Goal: Task Accomplishment & Management: Complete application form

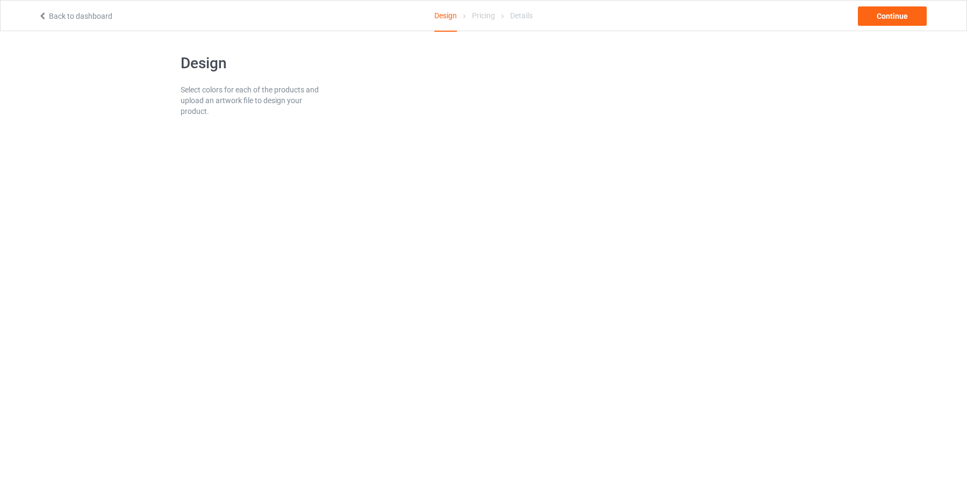
scroll to position [72, 0]
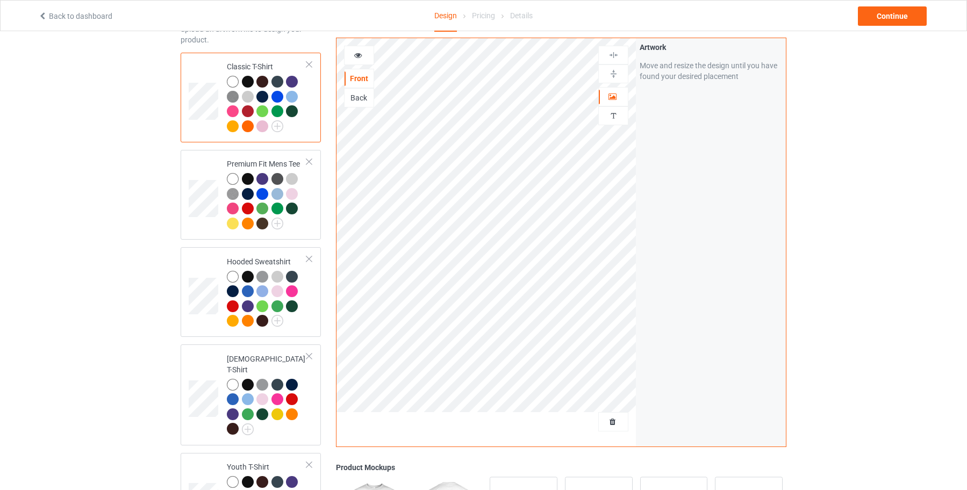
click at [783, 183] on div "Artwork Move and resize the design until you have found your desired placement" at bounding box center [711, 242] width 150 height 409
click at [616, 53] on img at bounding box center [614, 55] width 10 height 10
click at [616, 75] on img at bounding box center [614, 74] width 10 height 10
click at [615, 53] on img at bounding box center [614, 55] width 10 height 10
click at [360, 56] on icon at bounding box center [358, 54] width 9 height 8
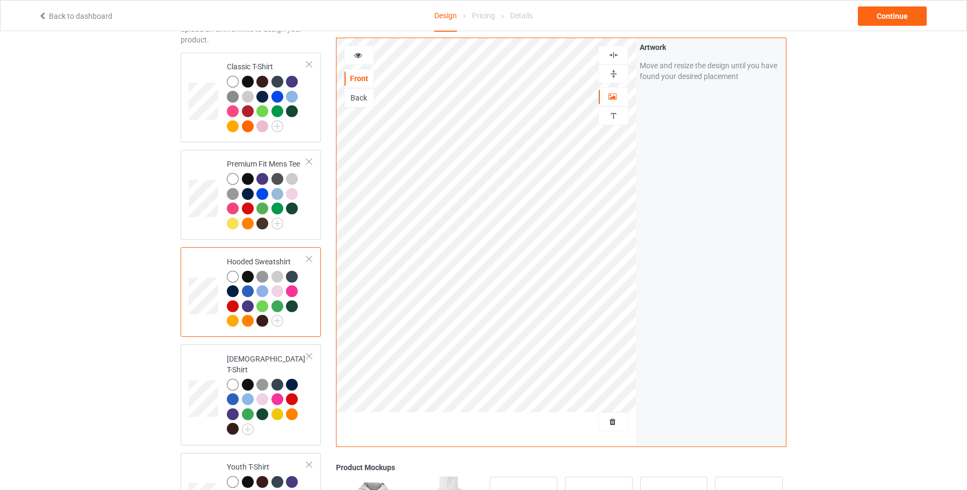
click at [358, 55] on icon at bounding box center [358, 54] width 9 height 8
click at [357, 55] on icon at bounding box center [358, 54] width 9 height 8
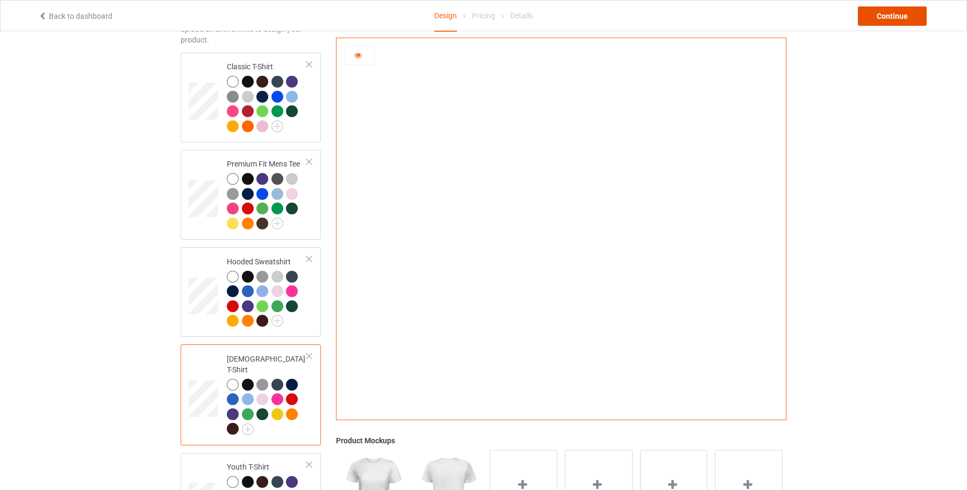
click at [903, 10] on div "Continue" at bounding box center [892, 15] width 69 height 19
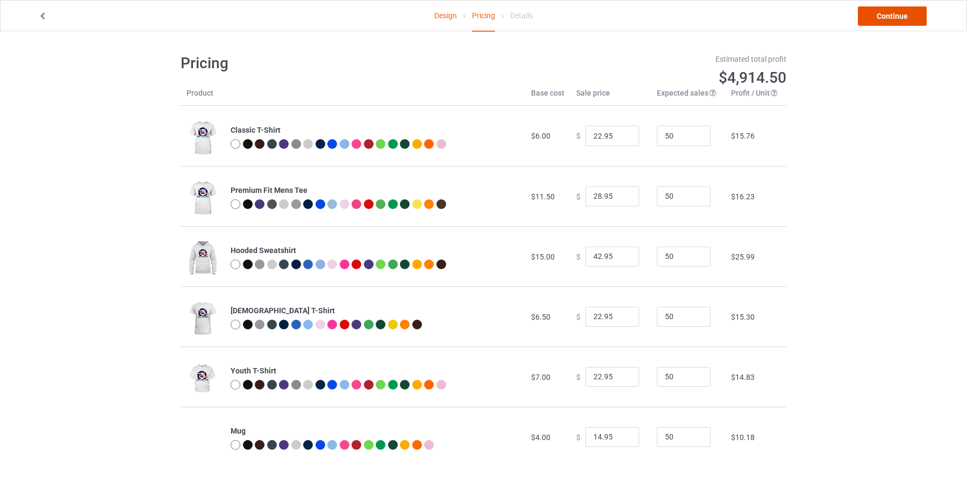
click at [884, 11] on link "Continue" at bounding box center [892, 15] width 69 height 19
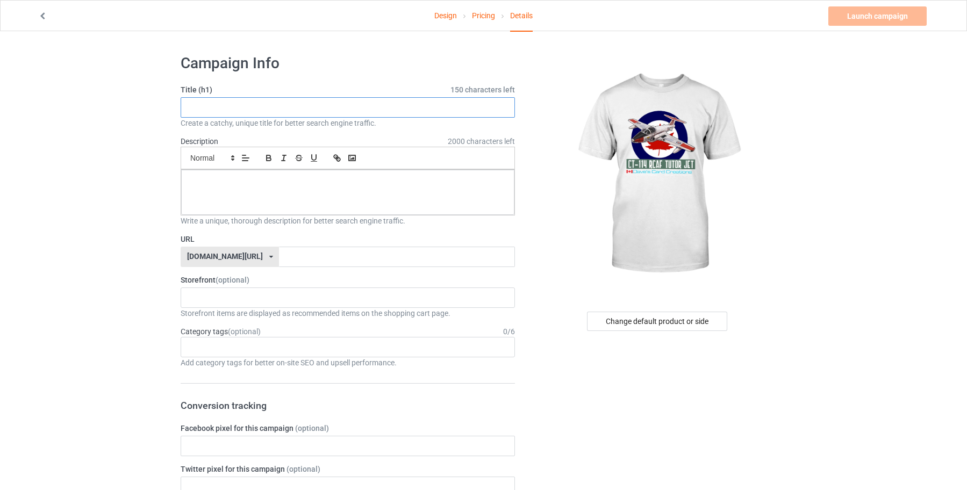
click at [211, 104] on input "text" at bounding box center [348, 107] width 334 height 20
drag, startPoint x: 298, startPoint y: 106, endPoint x: 417, endPoint y: 104, distance: 118.9
click at [417, 104] on input "Canadian Air Force Tutor Trainer jet paper mdoel artwork" at bounding box center [348, 107] width 334 height 20
type input "[DEMOGRAPHIC_DATA] Air Force Tutor Trainer Jet paper model artwork"
click at [194, 182] on p at bounding box center [348, 182] width 316 height 10
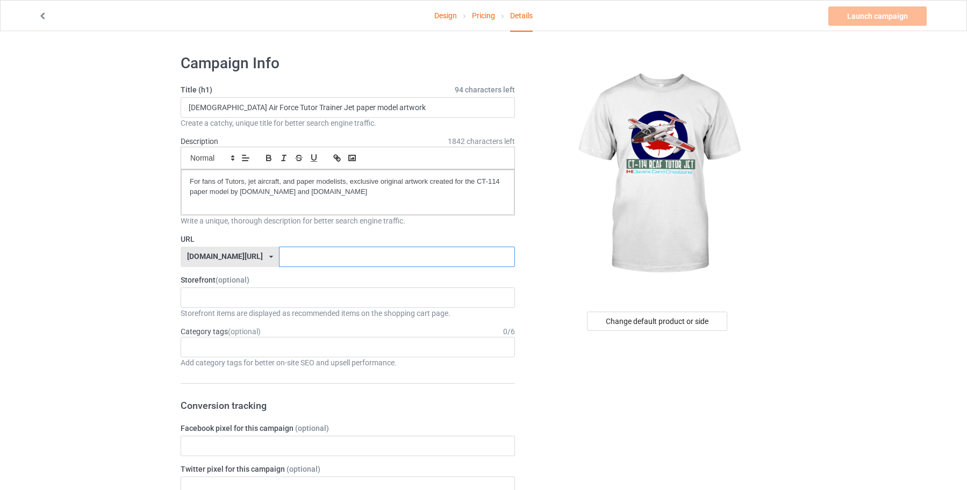
click at [279, 258] on input "text" at bounding box center [397, 257] width 236 height 20
type input "can-tutor-papermodel"
click at [201, 346] on input "text" at bounding box center [197, 347] width 17 height 9
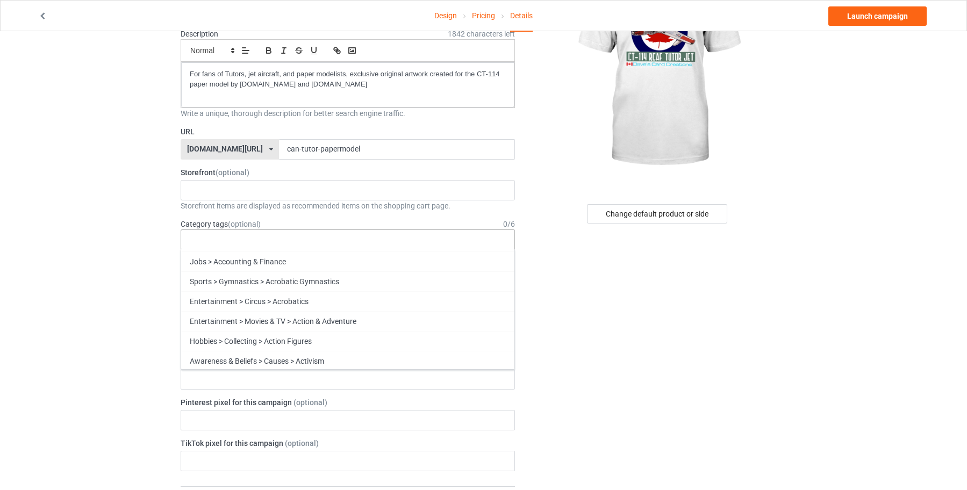
scroll to position [2850, 0]
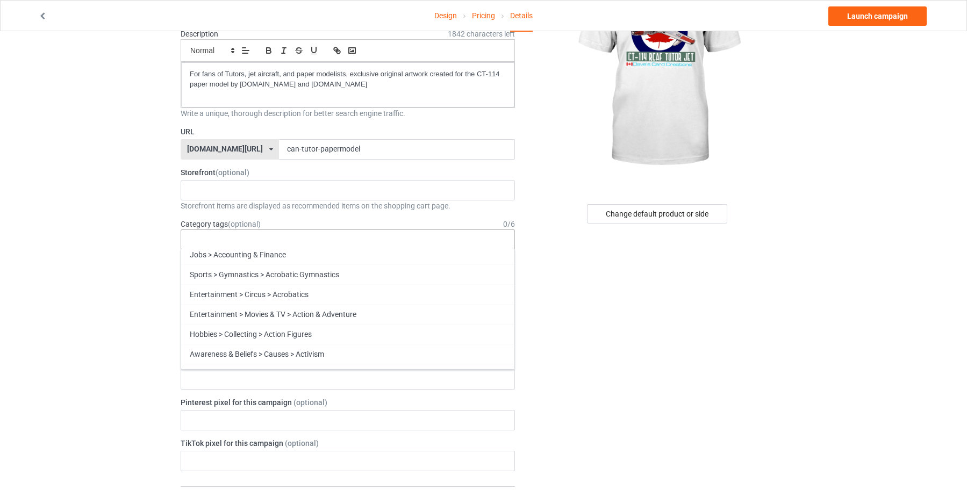
click at [208, 238] on div "Age > [DEMOGRAPHIC_DATA] > 1 Age > [DEMOGRAPHIC_DATA] Months > 1 Month Age > [D…" at bounding box center [348, 240] width 334 height 20
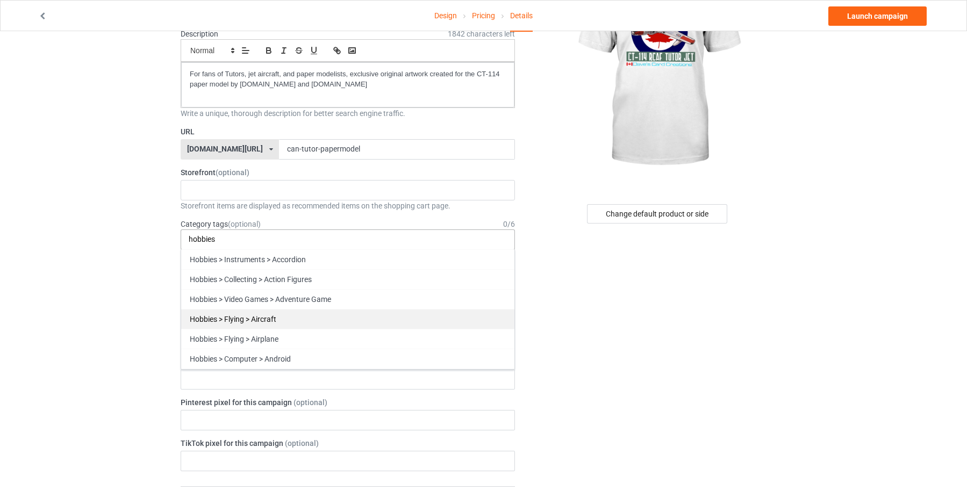
type input "hobbies"
click at [232, 317] on div "Hobbies > Flying > Aircraft" at bounding box center [347, 319] width 333 height 20
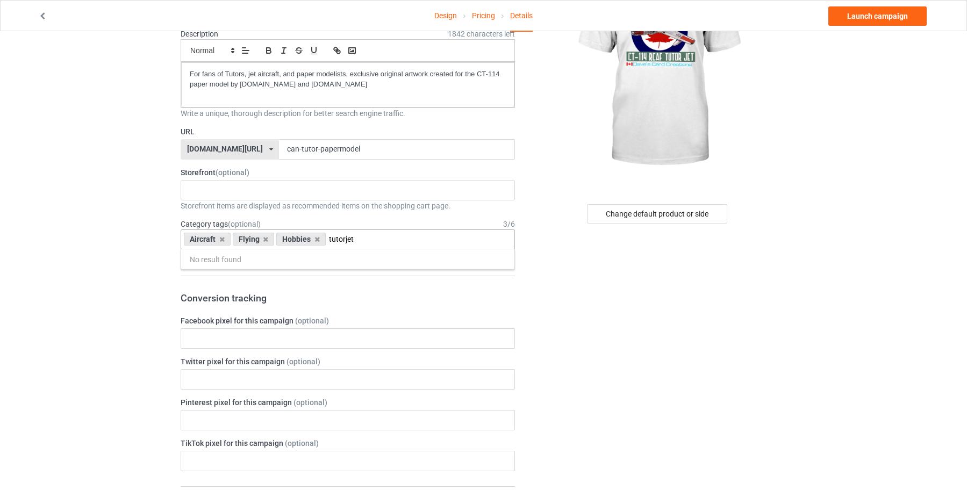
drag, startPoint x: 365, startPoint y: 241, endPoint x: 328, endPoint y: 240, distance: 36.6
click at [329, 240] on input "tutorjet" at bounding box center [350, 239] width 43 height 9
click at [362, 240] on div "Aircraft Flying Hobbies tutor No result found 1 1 Month 1-12 Months 1-19 10 10 …" at bounding box center [348, 240] width 334 height 20
drag, startPoint x: 354, startPoint y: 239, endPoint x: 327, endPoint y: 240, distance: 27.4
click at [327, 240] on div "Aircraft Flying Hobbies tutor No result found 1 1 Month 1-12 Months 1-19 10 10 …" at bounding box center [348, 240] width 334 height 20
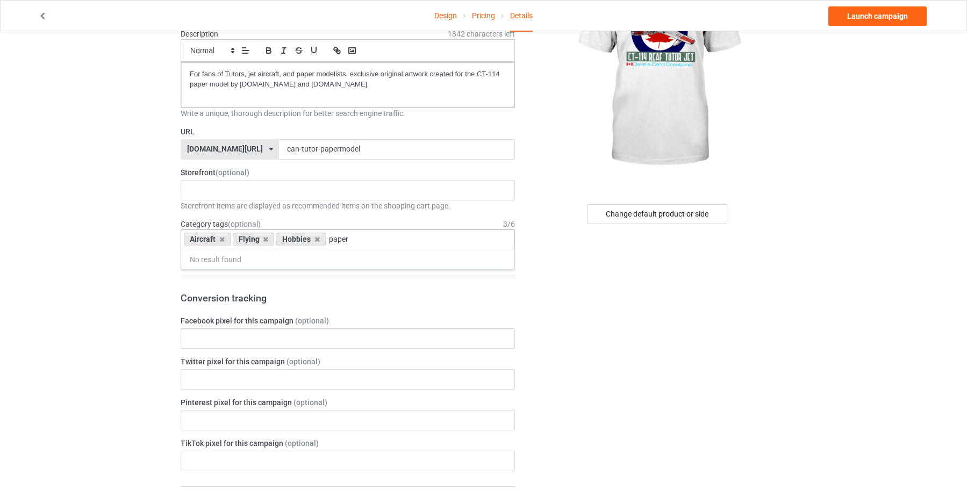
drag, startPoint x: 327, startPoint y: 240, endPoint x: 410, endPoint y: 241, distance: 82.8
click at [410, 241] on div "Aircraft Flying Hobbies paper No result found 1 1 Month 1-12 Months 1-19 10 10 …" at bounding box center [348, 240] width 334 height 20
drag, startPoint x: 361, startPoint y: 240, endPoint x: 327, endPoint y: 239, distance: 33.9
click at [327, 239] on div "Aircraft Flying Hobbies papermodel No result found 1 1 Month 1-12 Months 1-19 1…" at bounding box center [348, 240] width 334 height 20
type input "p"
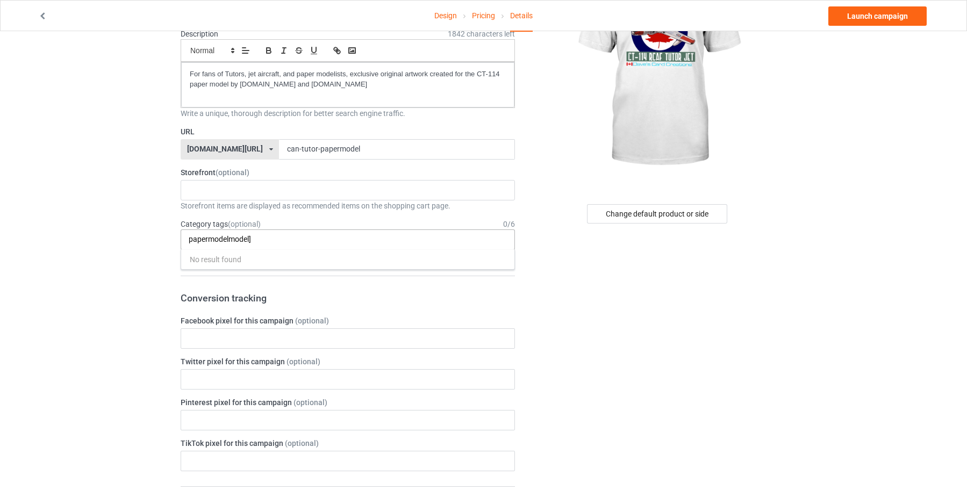
type input "papermodelmodel]"
drag, startPoint x: 256, startPoint y: 239, endPoint x: 166, endPoint y: 240, distance: 89.8
click at [166, 240] on div "Design Pricing Details Launch campaign Campaign Info Title (h1) 94 characters l…" at bounding box center [483, 481] width 967 height 1115
click at [264, 241] on input "papermodelmodel]" at bounding box center [227, 239] width 77 height 9
drag, startPoint x: 265, startPoint y: 241, endPoint x: 159, endPoint y: 237, distance: 106.0
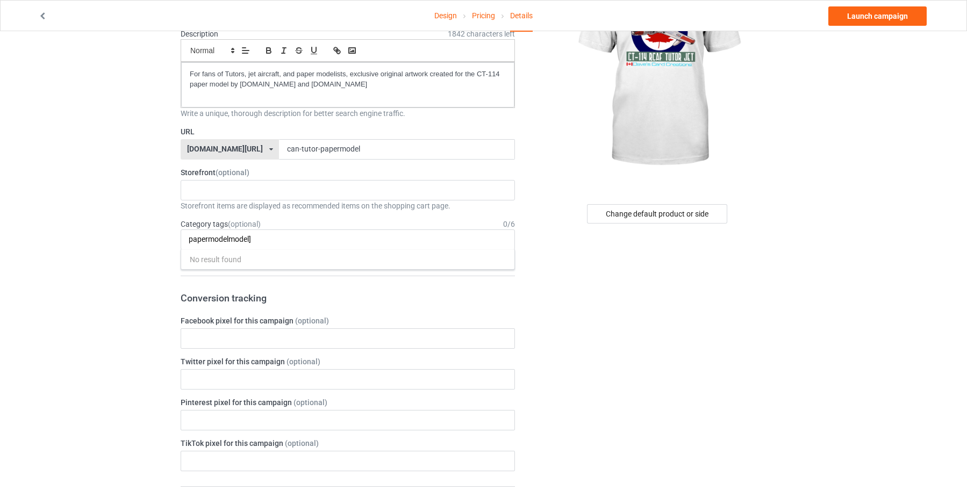
click at [159, 237] on div "Design Pricing Details Launch campaign Campaign Info Title (h1) 94 characters l…" at bounding box center [483, 481] width 967 height 1115
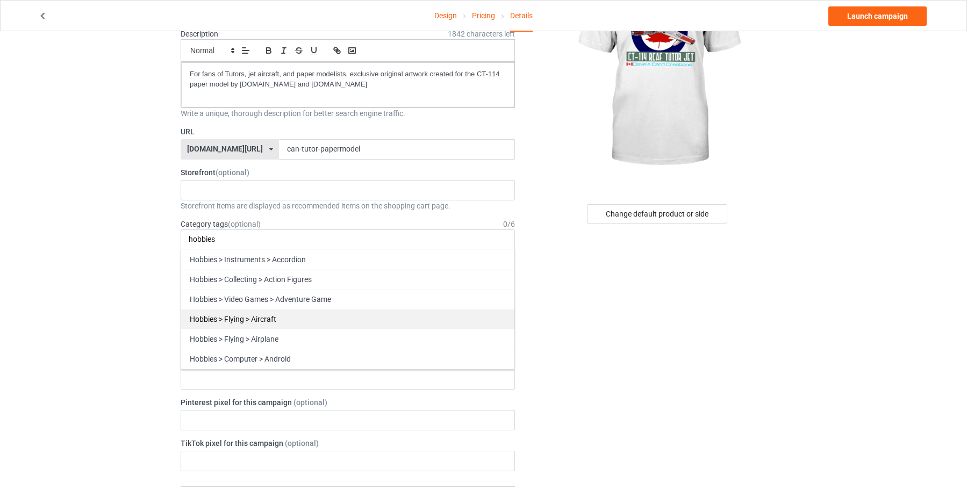
type input "hobbies"
click at [241, 315] on div "Hobbies > Flying > Aircraft" at bounding box center [347, 319] width 333 height 20
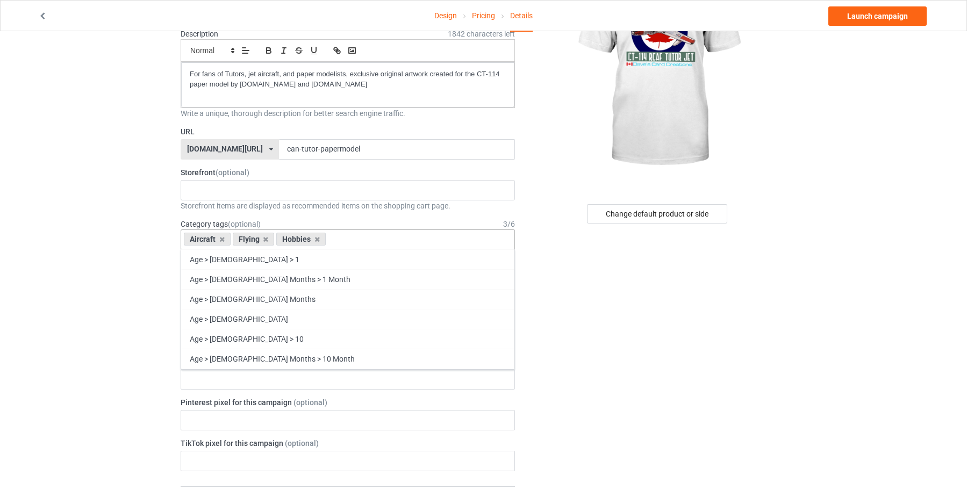
click at [351, 243] on div "Aircraft Flying Hobbies Age > [DEMOGRAPHIC_DATA] > 1 Age > [DEMOGRAPHIC_DATA] M…" at bounding box center [348, 240] width 334 height 20
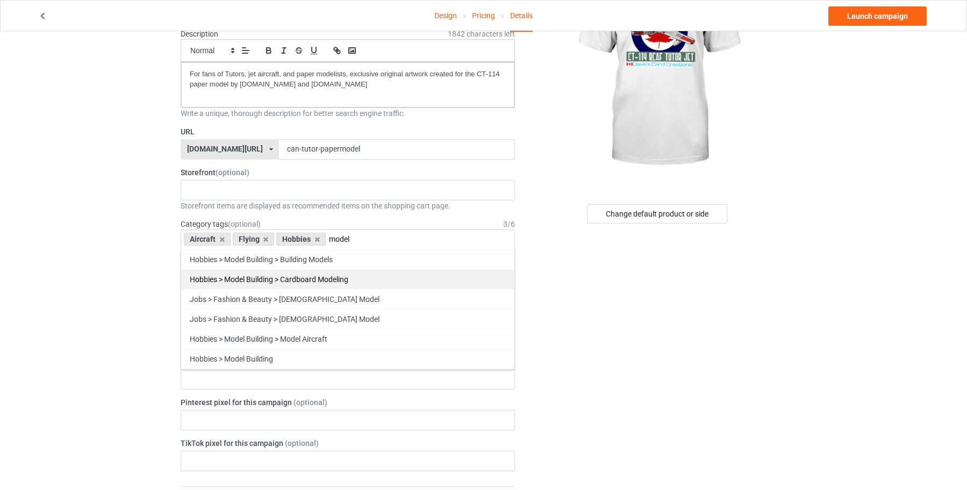
type input "model"
click at [259, 275] on div "Hobbies > Model Building > Cardboard Modeling" at bounding box center [347, 279] width 333 height 20
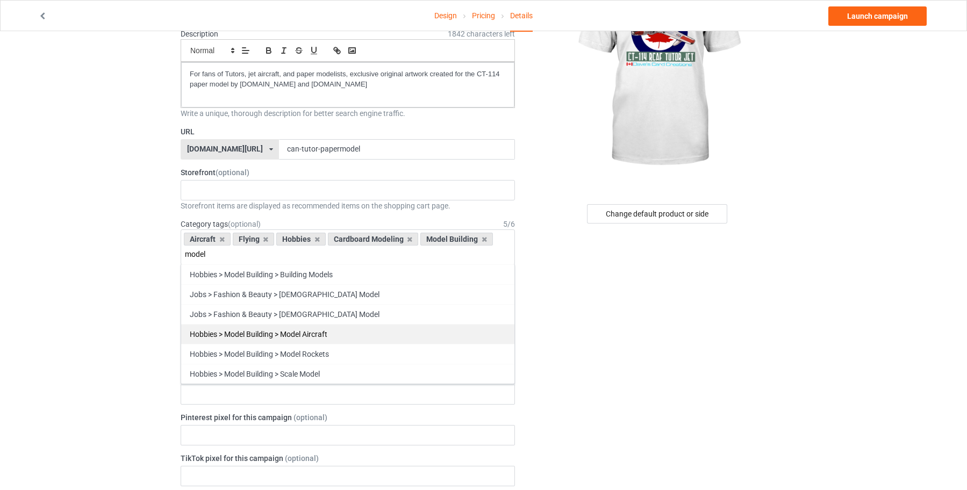
scroll to position [161, 0]
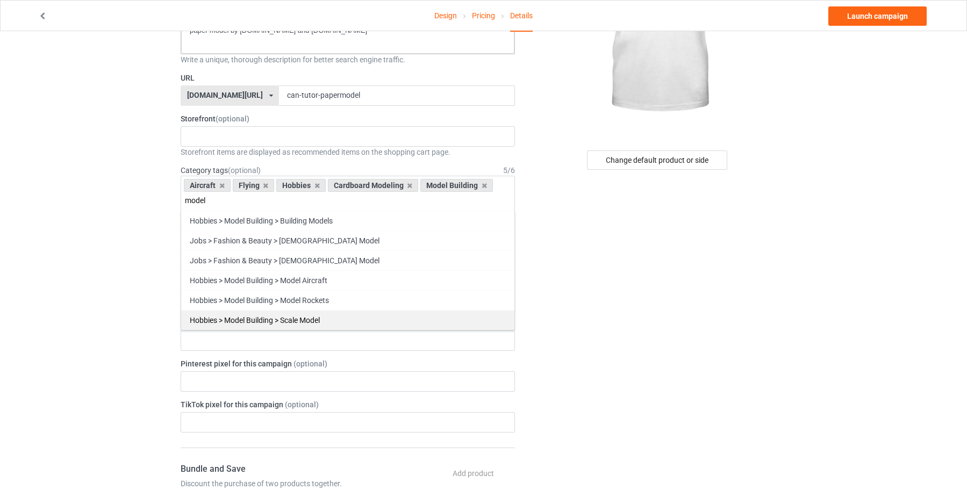
type input "model"
click at [276, 316] on div "Hobbies > Model Building > Scale Model" at bounding box center [347, 320] width 333 height 20
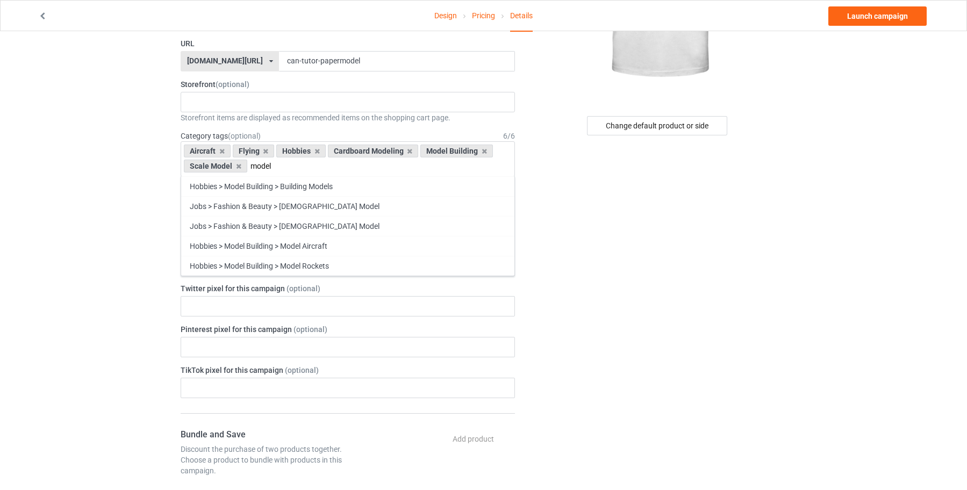
scroll to position [215, 0]
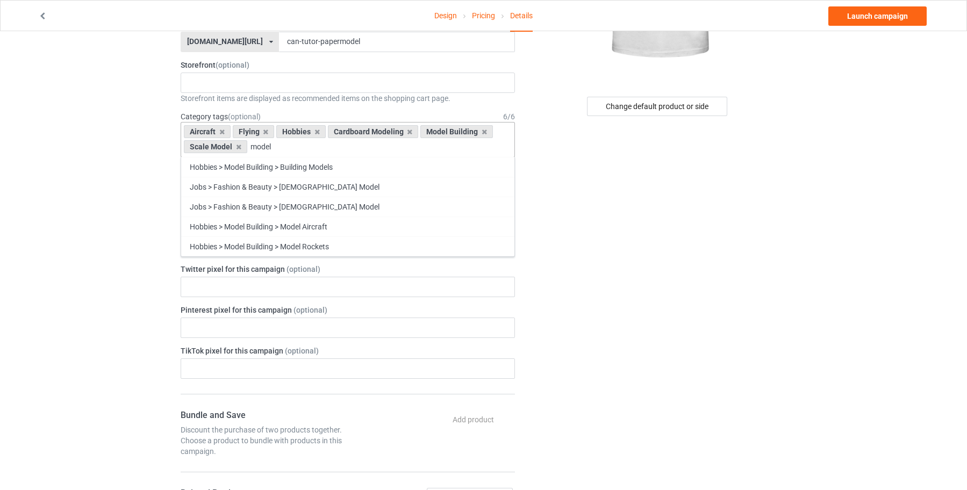
drag, startPoint x: 265, startPoint y: 148, endPoint x: 253, endPoint y: 148, distance: 12.4
click at [253, 148] on div "Aircraft Flying Hobbies Cardboard Modeling Model Building Scale Model model Hob…" at bounding box center [348, 139] width 334 height 35
click at [280, 146] on div "Aircraft Flying Hobbies Cardboard Modeling Model Building Scale Model model Hob…" at bounding box center [348, 139] width 334 height 35
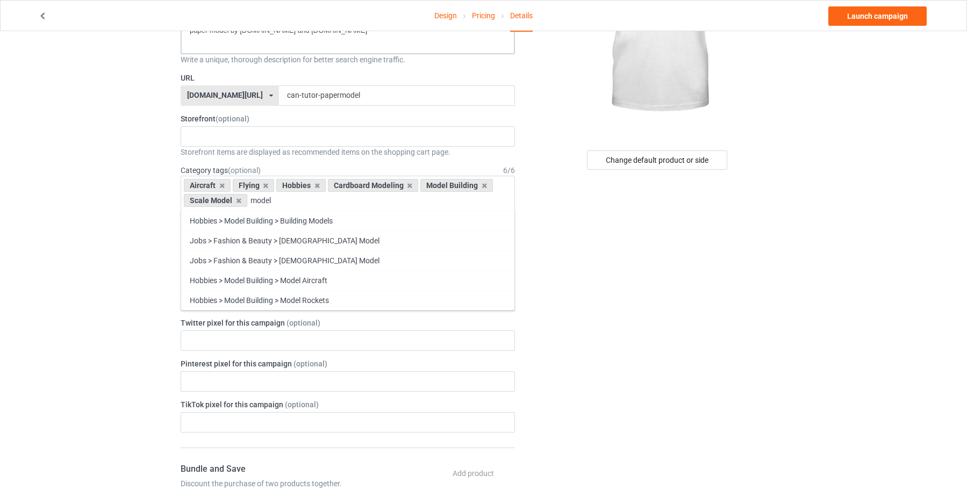
drag, startPoint x: 283, startPoint y: 201, endPoint x: 250, endPoint y: 199, distance: 32.9
click at [250, 199] on div "Aircraft Flying Hobbies Cardboard Modeling Model Building Scale Model model Hob…" at bounding box center [348, 193] width 334 height 35
type input "m"
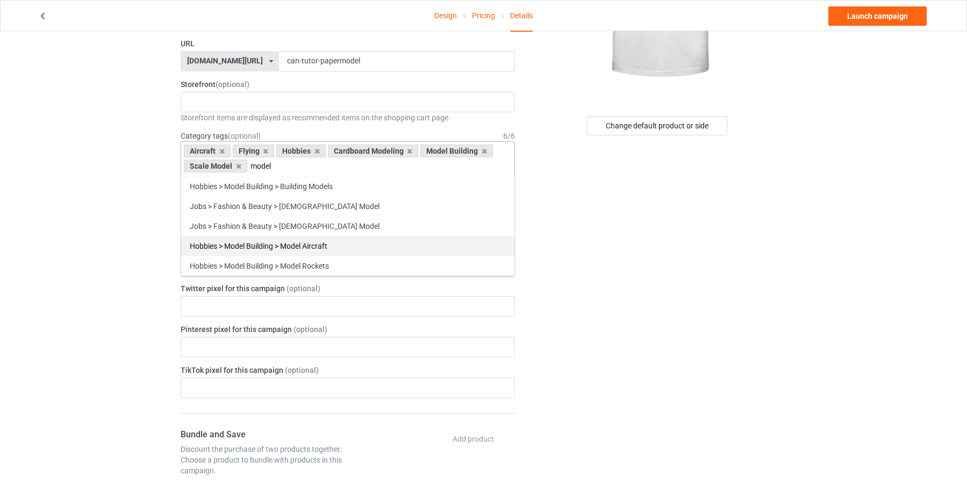
scroll to position [215, 0]
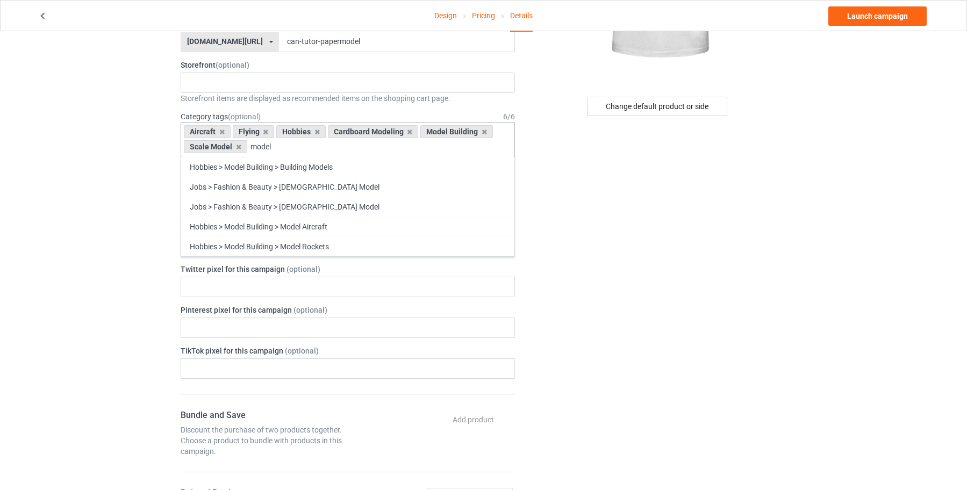
drag, startPoint x: 282, startPoint y: 146, endPoint x: 251, endPoint y: 146, distance: 31.2
click at [251, 146] on div "Aircraft Flying Hobbies Cardboard Modeling Model Building Scale Model model Hob…" at bounding box center [348, 139] width 334 height 35
type input "m"
click at [251, 146] on input "text" at bounding box center [259, 147] width 17 height 9
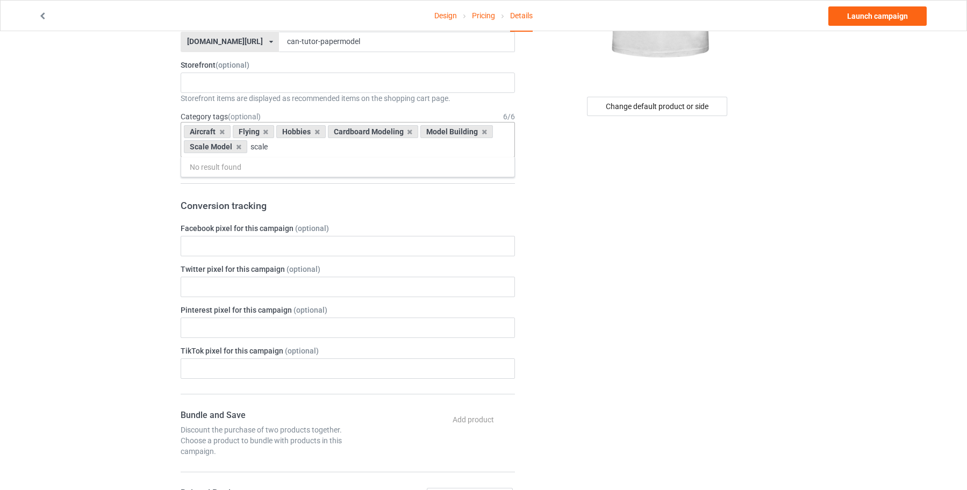
drag, startPoint x: 282, startPoint y: 145, endPoint x: 250, endPoint y: 148, distance: 32.5
click at [250, 148] on div "Aircraft Flying Hobbies Cardboard Modeling Model Building Scale Model scale No …" at bounding box center [348, 139] width 334 height 35
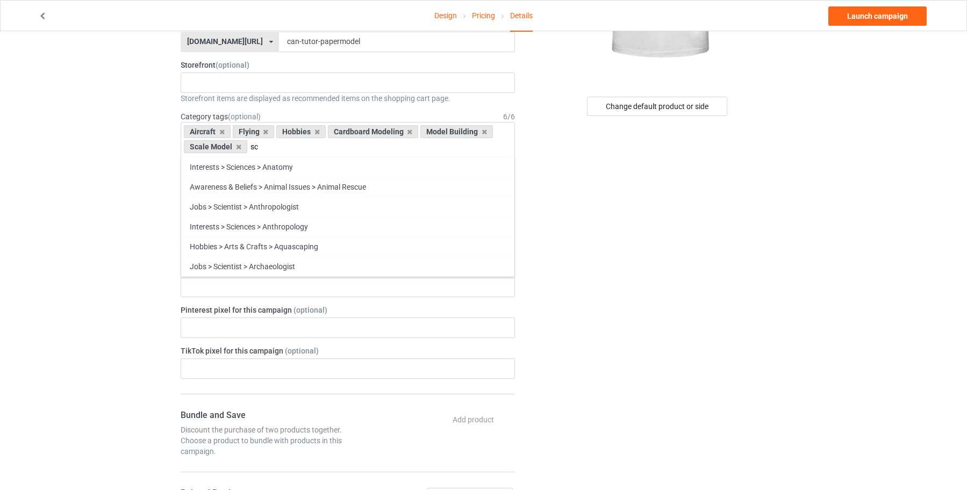
type input "s"
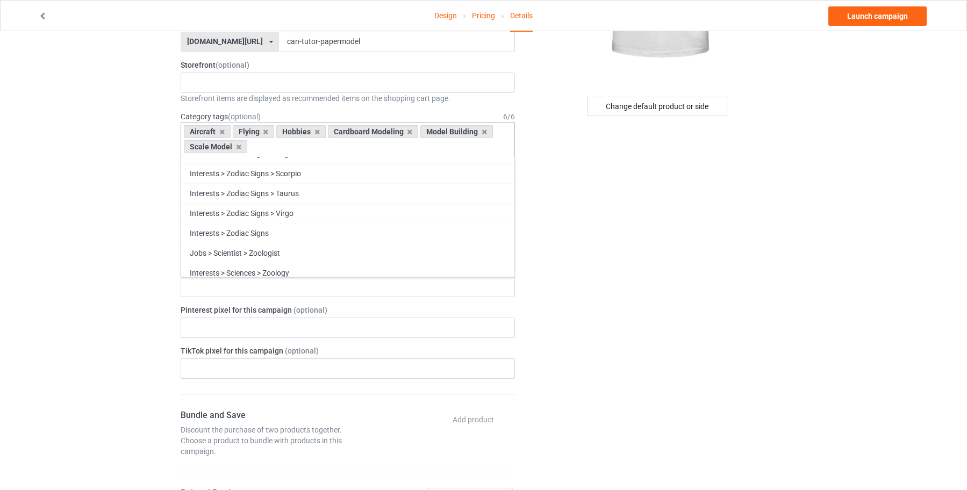
scroll to position [45263, 0]
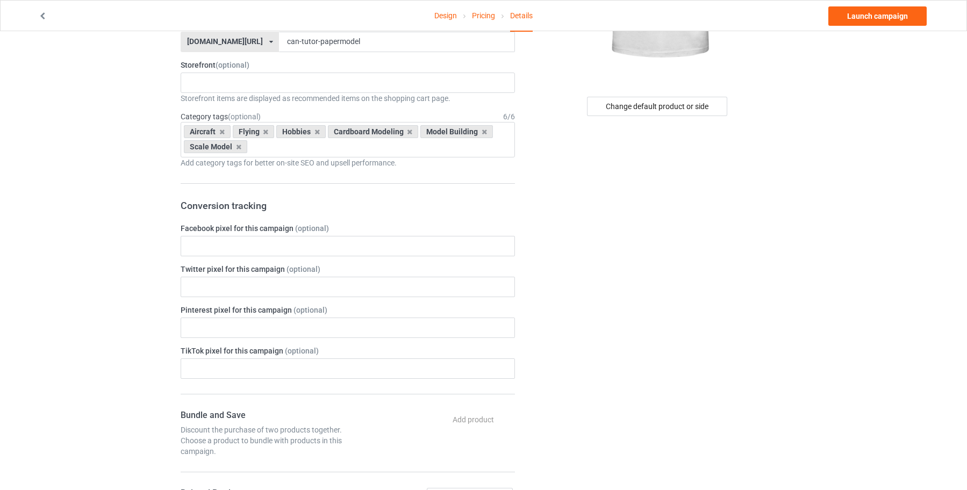
drag, startPoint x: 565, startPoint y: 215, endPoint x: 201, endPoint y: 237, distance: 365.3
click at [562, 216] on div "Change default product or side" at bounding box center [659, 381] width 272 height 1100
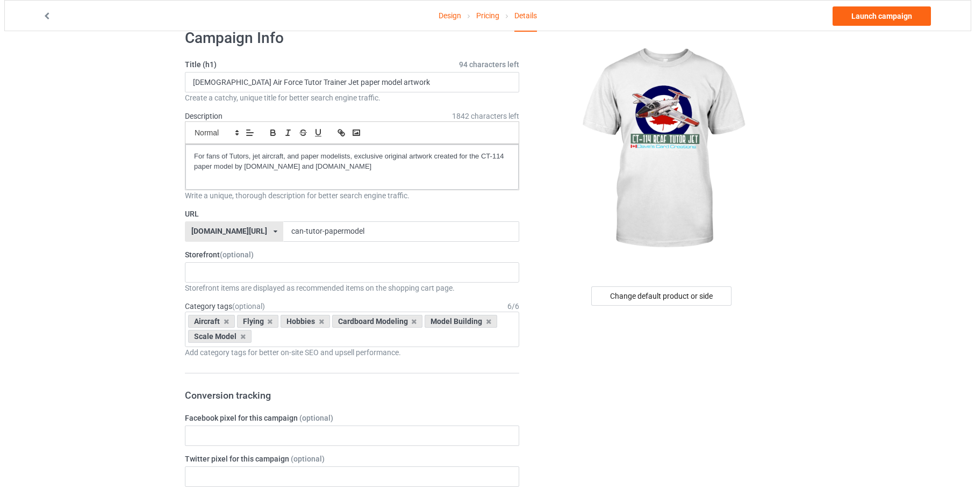
scroll to position [0, 0]
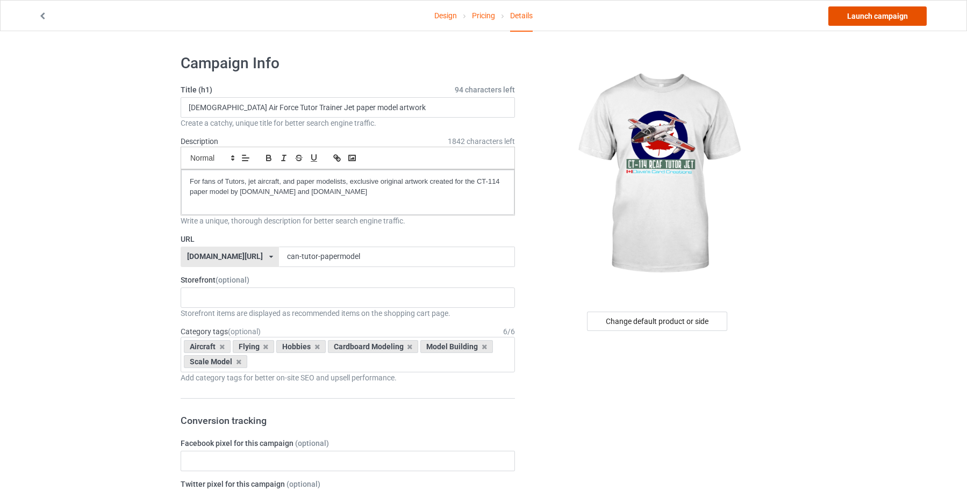
click at [876, 14] on link "Launch campaign" at bounding box center [878, 15] width 98 height 19
